Goal: Information Seeking & Learning: Understand process/instructions

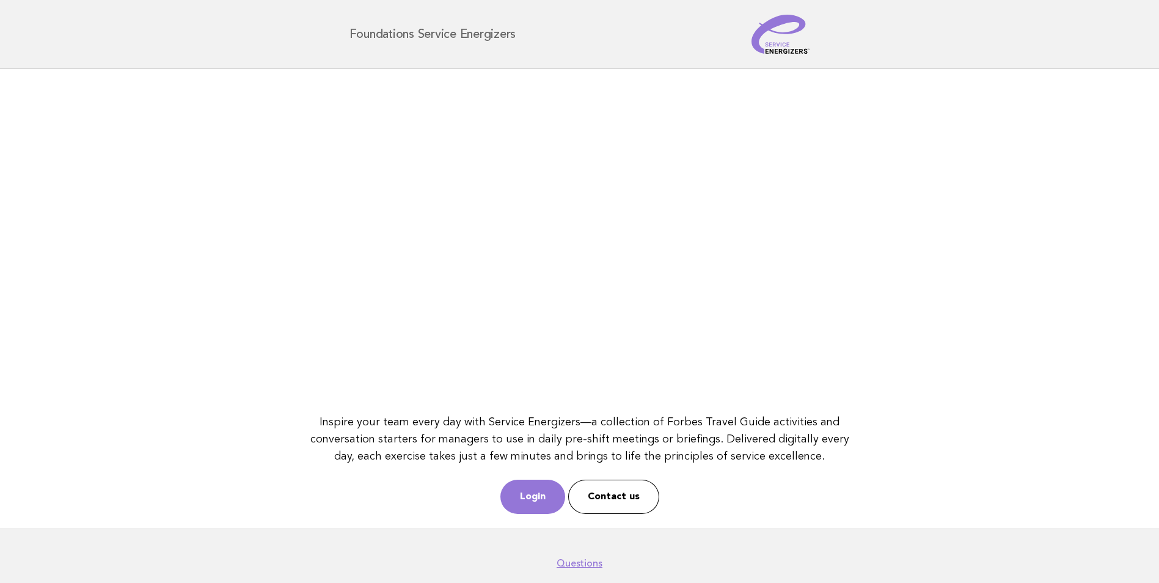
scroll to position [54, 0]
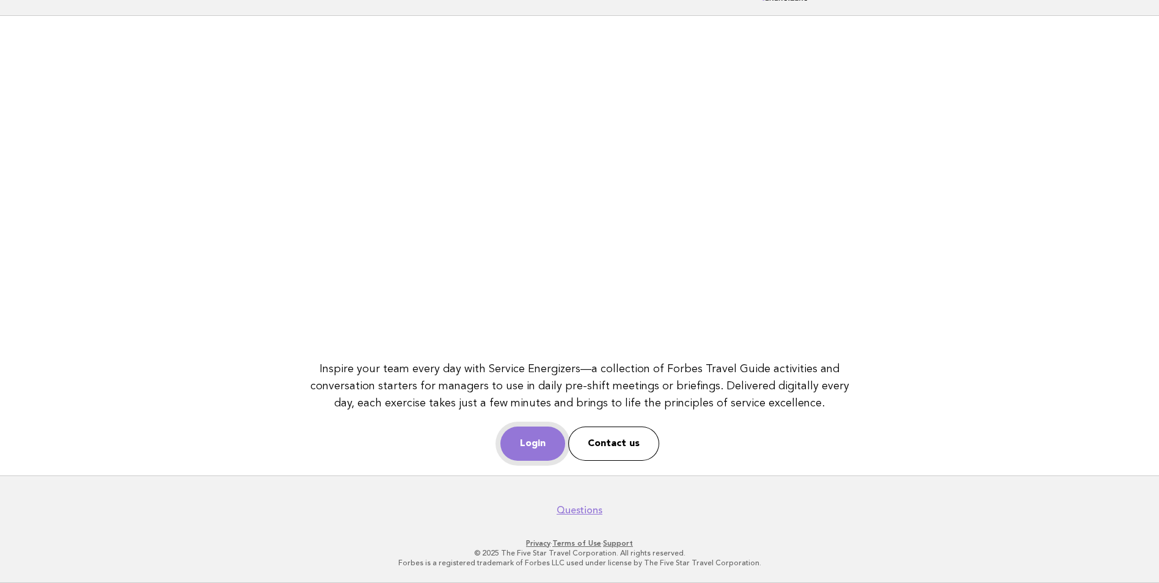
click at [533, 447] on link "Login" at bounding box center [532, 443] width 65 height 34
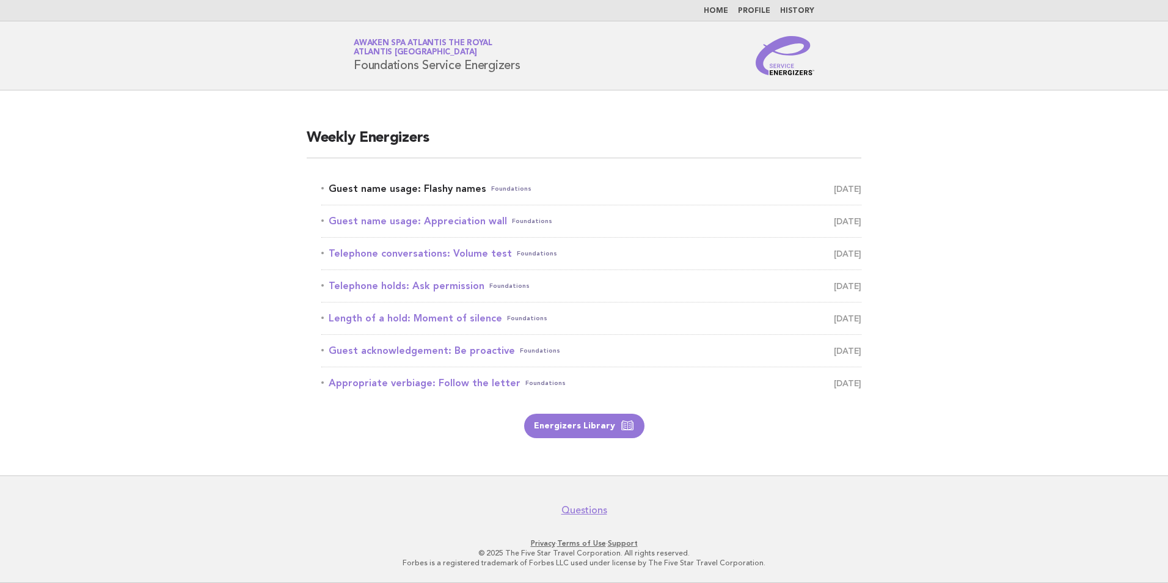
click at [435, 189] on link "Guest name usage: Flashy names Foundations [DATE]" at bounding box center [591, 188] width 540 height 17
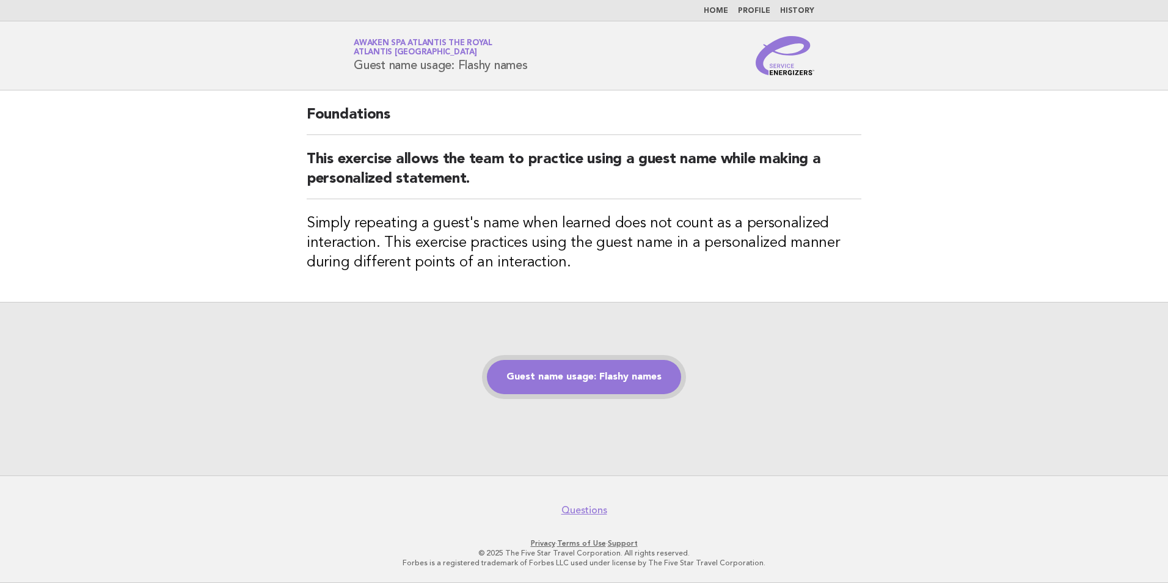
click at [581, 374] on link "Guest name usage: Flashy names" at bounding box center [584, 377] width 194 height 34
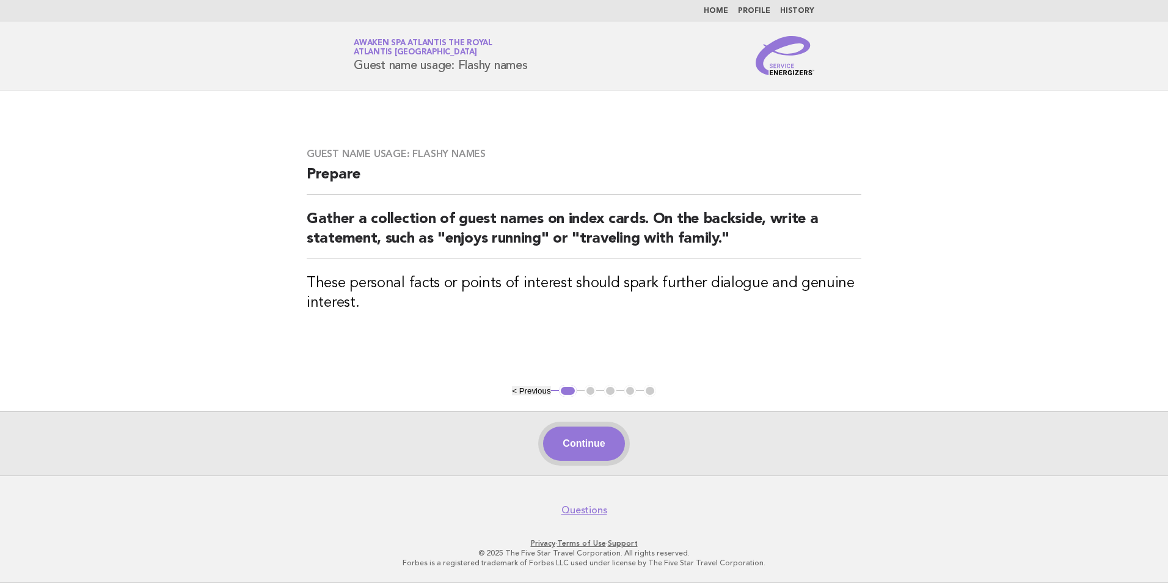
click at [592, 442] on button "Continue" at bounding box center [583, 443] width 81 height 34
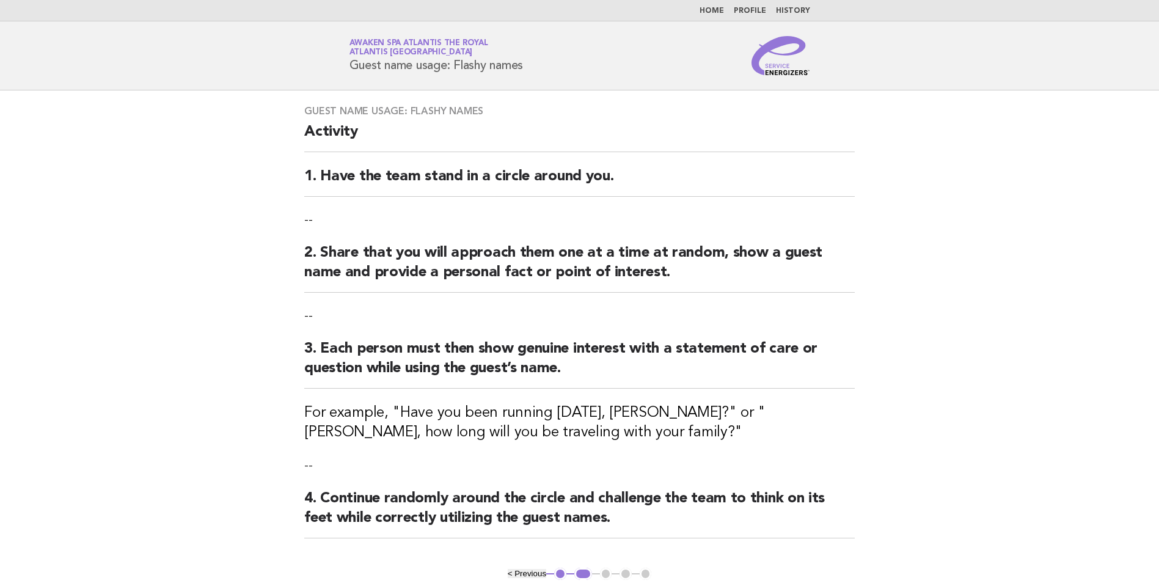
scroll to position [183, 0]
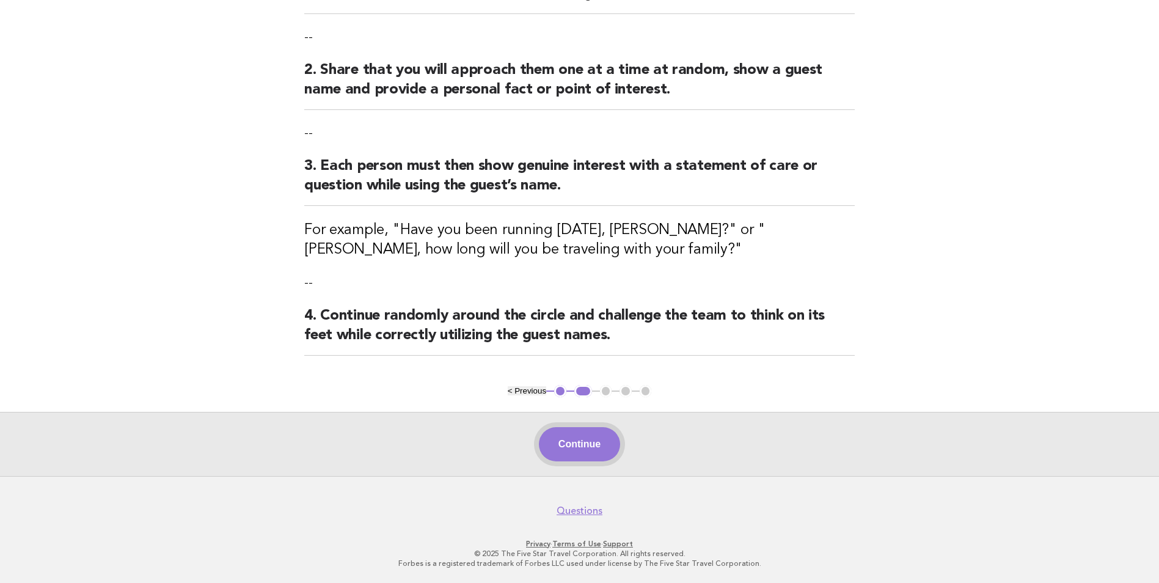
click at [571, 441] on button "Continue" at bounding box center [579, 444] width 81 height 34
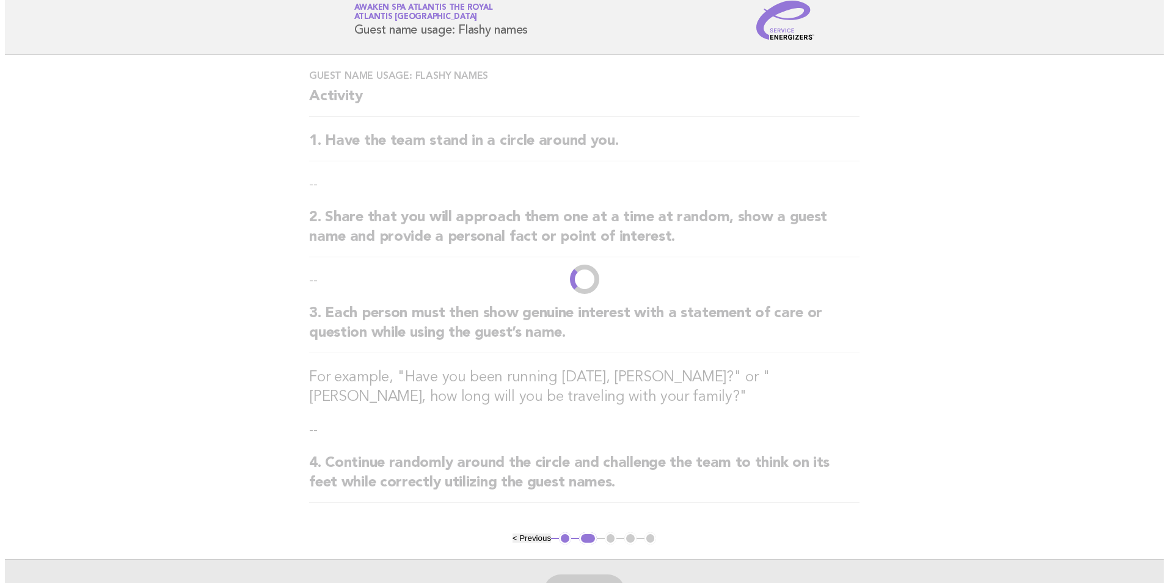
scroll to position [0, 0]
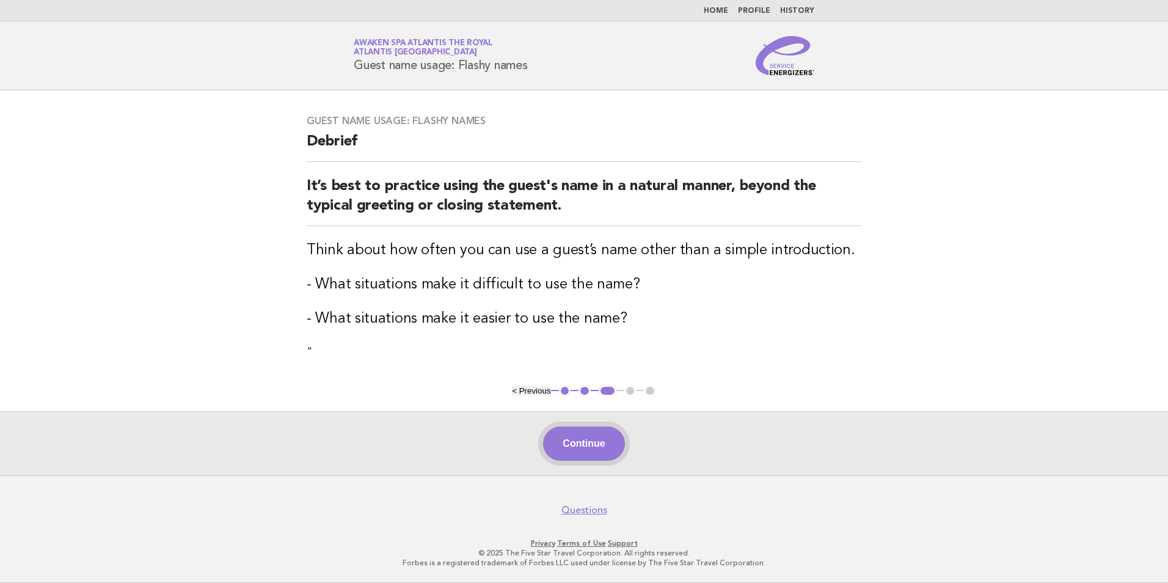
click at [601, 432] on button "Continue" at bounding box center [583, 443] width 81 height 34
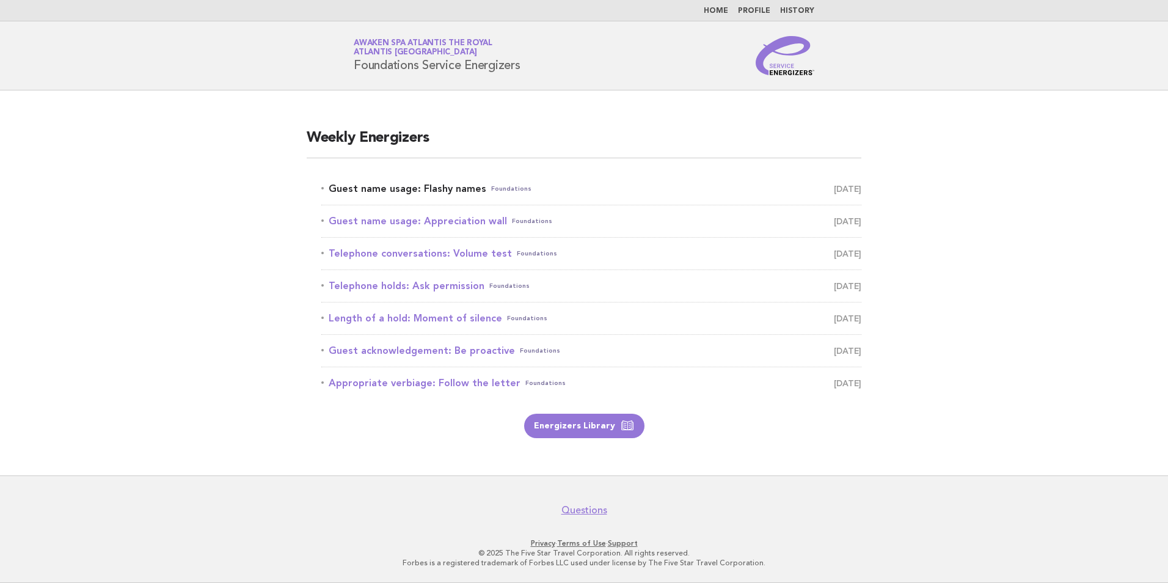
click at [451, 184] on link "Guest name usage: Flashy names Foundations [DATE]" at bounding box center [591, 188] width 540 height 17
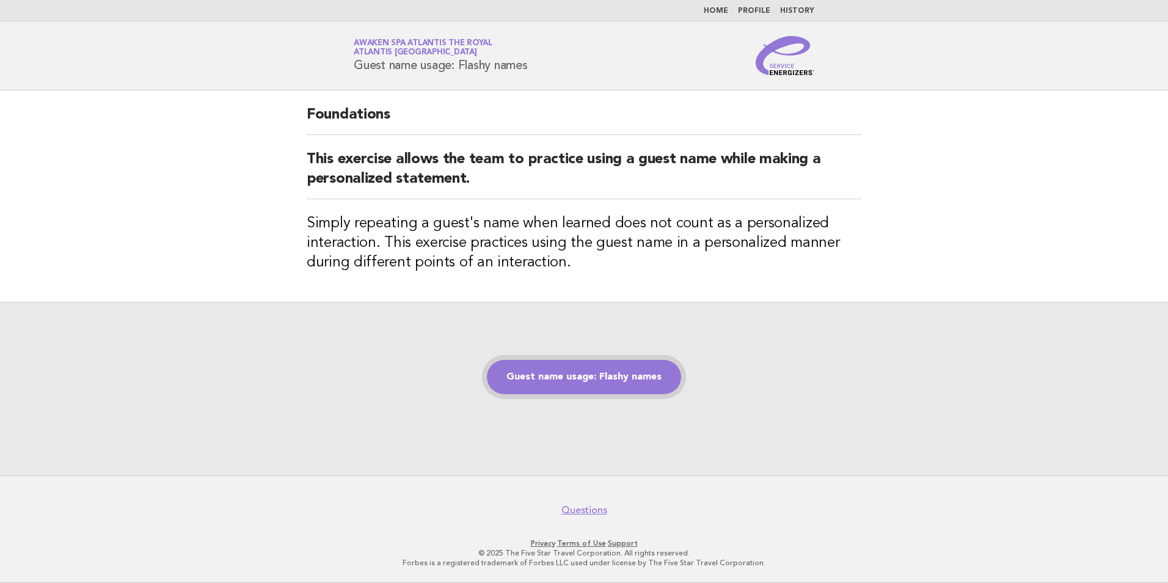
click at [617, 382] on link "Guest name usage: Flashy names" at bounding box center [584, 377] width 194 height 34
